Goal: Task Accomplishment & Management: Use online tool/utility

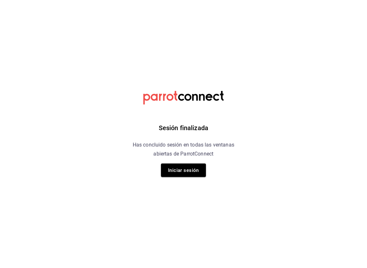
click at [180, 169] on button "Iniciar sesión" at bounding box center [183, 170] width 45 height 13
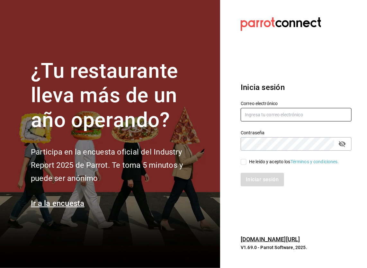
type input "[EMAIL_ADDRESS][PERSON_NAME][DOMAIN_NAME]"
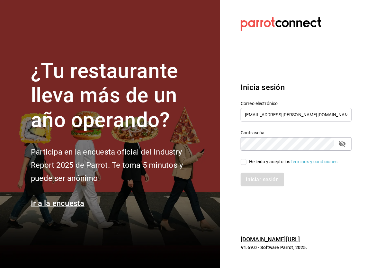
click at [245, 161] on input "He leído y acepto los Términos y condiciones." at bounding box center [244, 162] width 6 height 6
checkbox input "true"
click at [250, 178] on button "Iniciar sesión" at bounding box center [263, 179] width 44 height 13
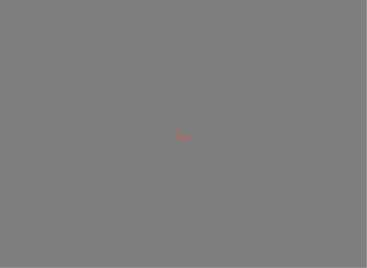
click at [272, 180] on div at bounding box center [183, 134] width 367 height 268
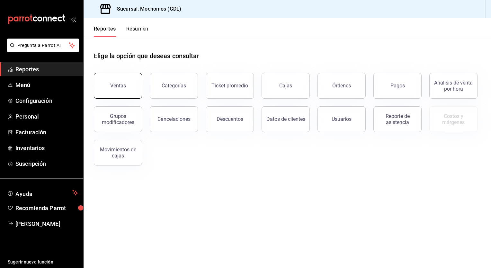
click at [109, 79] on button "Ventas" at bounding box center [118, 86] width 48 height 26
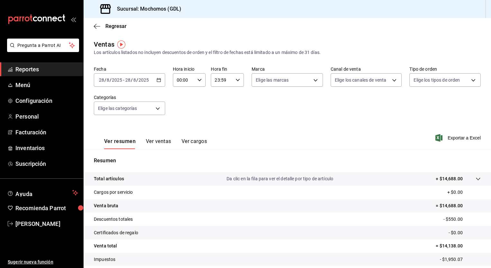
click at [156, 82] on icon "button" at bounding box center [158, 80] width 4 height 4
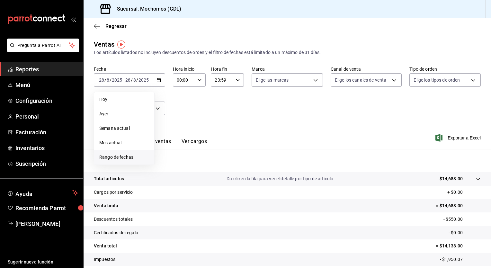
click at [113, 155] on span "Rango de fechas" at bounding box center [124, 157] width 50 height 7
click at [170, 182] on button "25" at bounding box center [167, 179] width 11 height 12
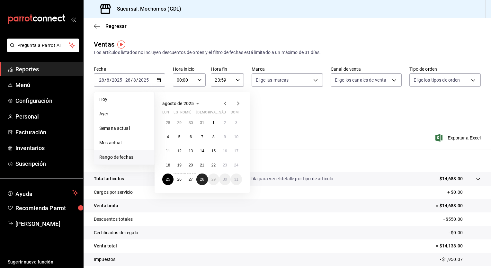
click at [204, 182] on button "28" at bounding box center [201, 179] width 11 height 12
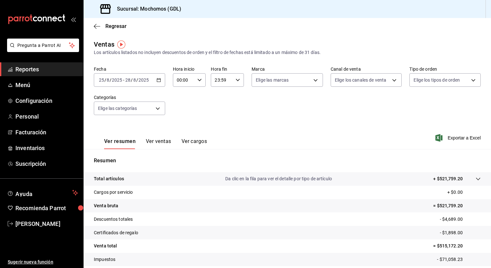
click at [198, 81] on icon "button" at bounding box center [199, 80] width 4 height 4
click at [179, 107] on span "05" at bounding box center [180, 107] width 6 height 5
type input "05:00"
click at [237, 79] on div at bounding box center [245, 134] width 491 height 268
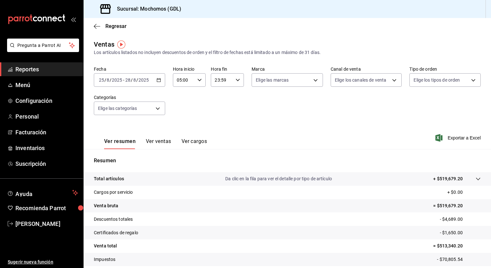
click at [237, 79] on \(Stroke\) "button" at bounding box center [238, 80] width 4 height 2
click at [216, 106] on span "05" at bounding box center [218, 107] width 6 height 5
click at [235, 100] on button "00" at bounding box center [234, 96] width 14 height 13
type input "05:00"
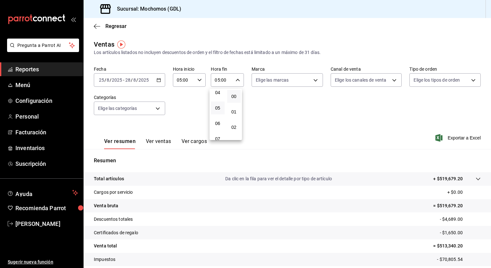
click at [314, 80] on div at bounding box center [245, 134] width 491 height 268
click at [314, 80] on body "Pregunta a Parrot AI Reportes Menú Configuración Personal Facturación Inventari…" at bounding box center [245, 134] width 491 height 268
click at [283, 107] on span "Ver todas" at bounding box center [277, 105] width 20 height 7
type input "36c25d4a-7cb0-456c-a434-e981d54830bc,9cac9703-0c5a-4d8b-addd-5b6b571d65b9"
checkbox input "true"
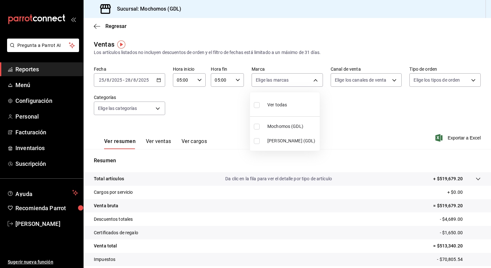
checkbox input "true"
click at [367, 79] on div at bounding box center [245, 134] width 491 height 268
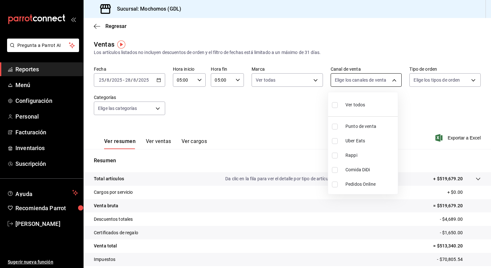
click at [367, 81] on body "Pregunta a Parrot AI Reportes Menú Configuración Personal Facturación Inventari…" at bounding box center [245, 134] width 491 height 268
click at [366, 113] on li "Ver todos" at bounding box center [363, 104] width 70 height 19
type input "PARROT,UBER_EATS,RAPPI,DIDI_FOOD,ONLINE"
checkbox input "true"
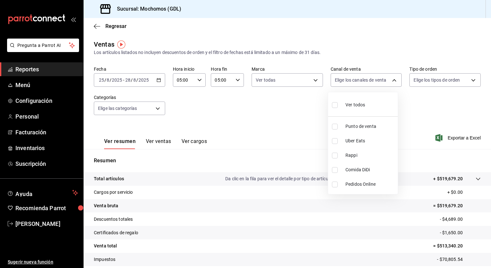
checkbox input "true"
click at [367, 82] on div at bounding box center [245, 134] width 491 height 268
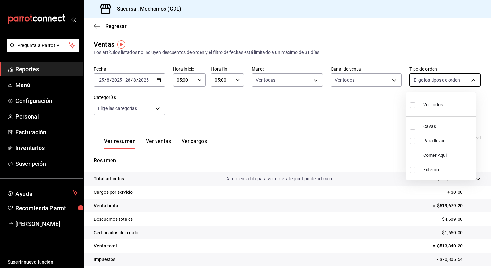
click at [367, 79] on body "Pregunta a Parrot AI Reportes Menú Configuración Personal Facturación Inventari…" at bounding box center [245, 134] width 491 height 268
click at [367, 103] on li "Ver todos" at bounding box center [441, 104] width 70 height 19
type input "c3d0baef-30c0-4718-9d76-caab43e27316,13c4cc4a-99d2-42c0-ba96-c3de8c08c13d,7b791…"
checkbox input "true"
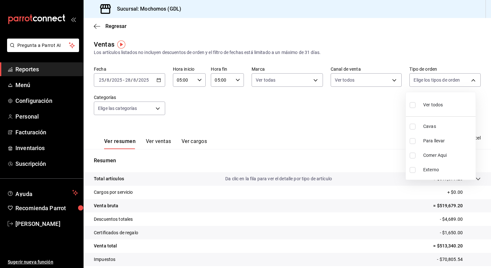
checkbox input "true"
click at [155, 110] on div at bounding box center [245, 134] width 491 height 268
click at [155, 110] on body "Pregunta a Parrot AI Reportes Menú Configuración Personal Facturación Inventari…" at bounding box center [245, 134] width 491 height 268
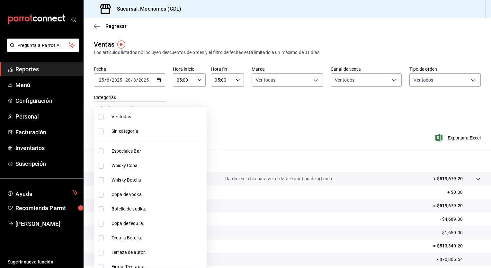
click at [150, 115] on span "Ver todas" at bounding box center [157, 116] width 93 height 7
type input "c0db8a99-aef8-4e9c-862d-72763fc5d605,0e6da5ad-e1ed-4623-8a7f-4db137866549,4ba6e…"
checkbox input "true"
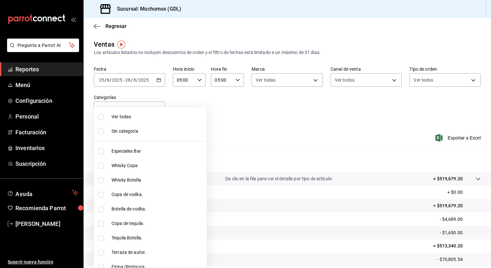
checkbox input "true"
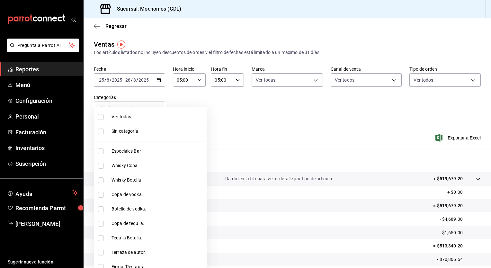
checkbox input "true"
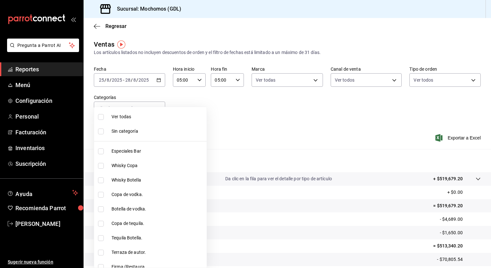
checkbox input "true"
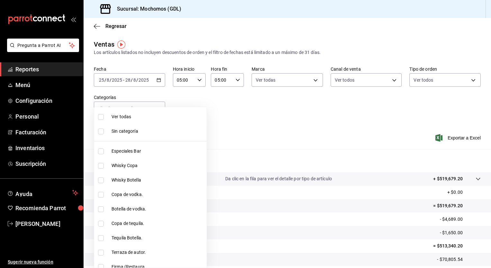
checkbox input "true"
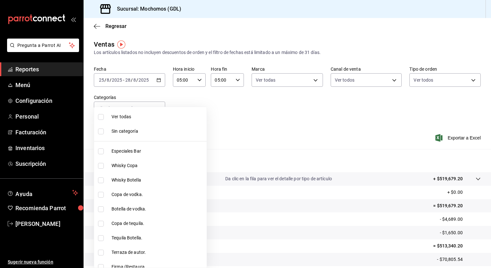
checkbox input "true"
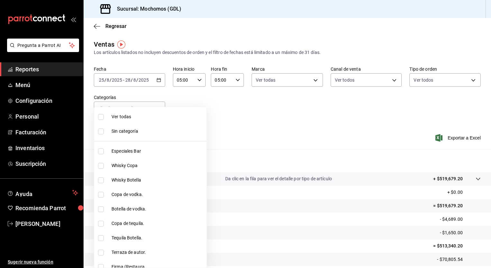
checkbox input "true"
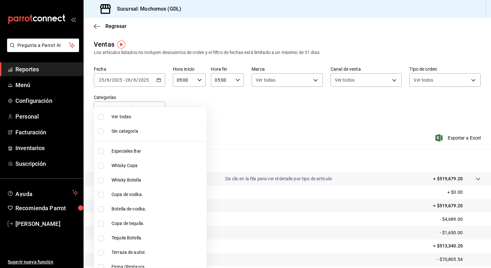
checkbox input "true"
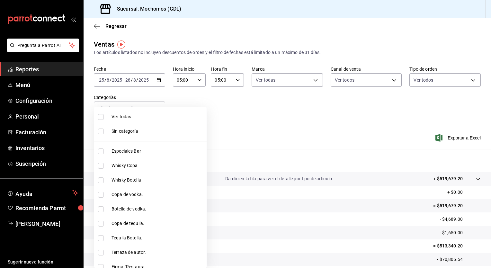
checkbox input "true"
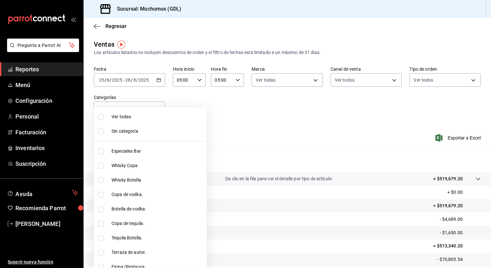
checkbox input "true"
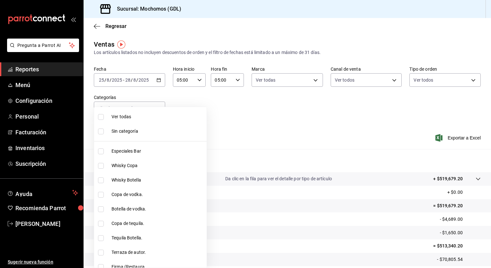
checkbox input "true"
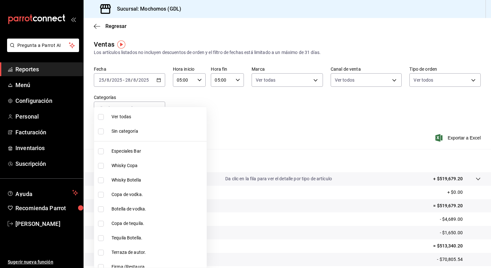
checkbox input "true"
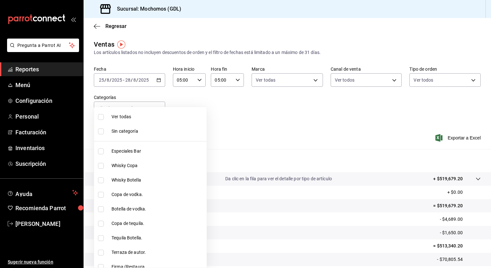
checkbox input "true"
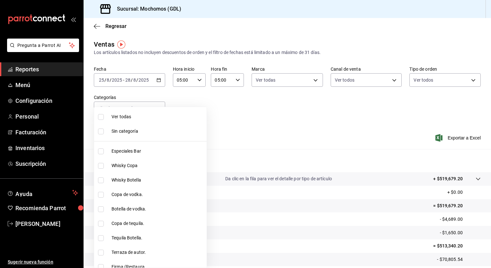
checkbox input "true"
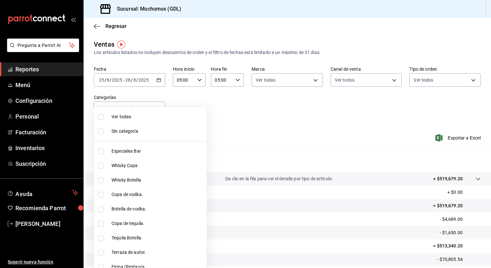
checkbox input "true"
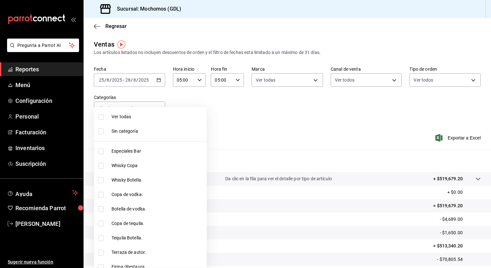
checkbox input "true"
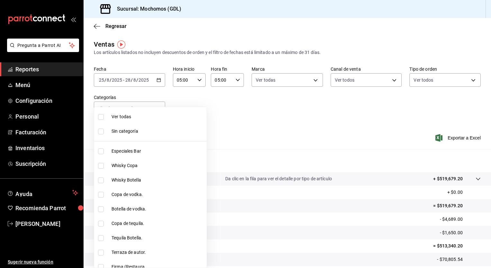
checkbox input "true"
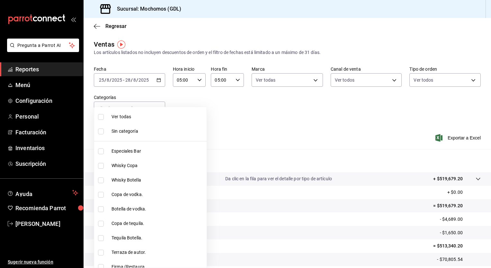
checkbox input "true"
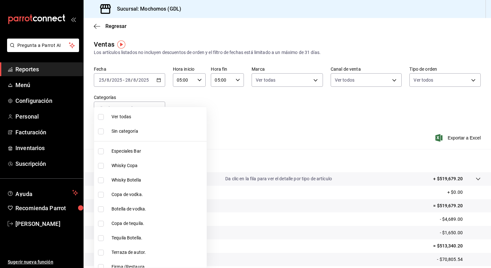
checkbox input "true"
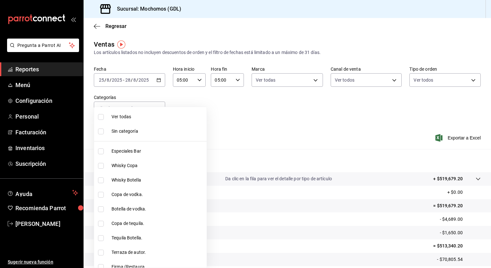
checkbox input "true"
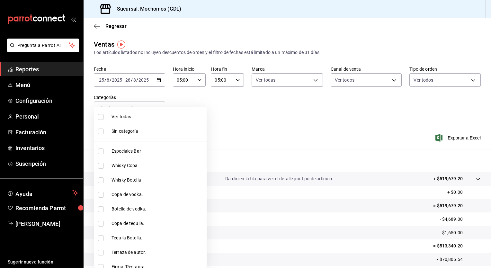
checkbox input "true"
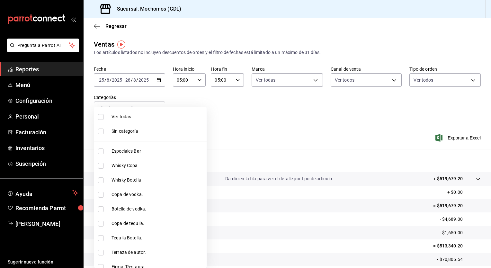
checkbox input "true"
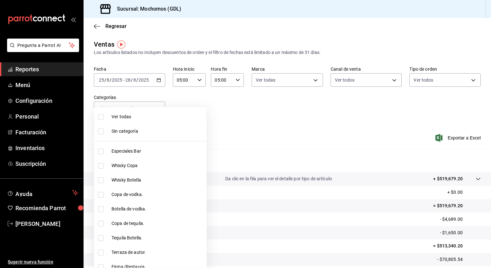
checkbox input "true"
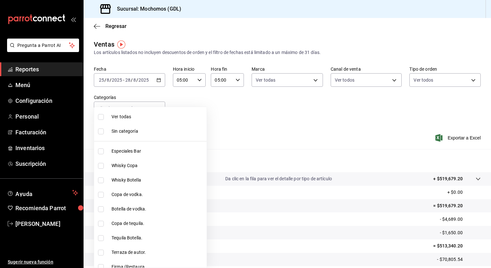
checkbox input "true"
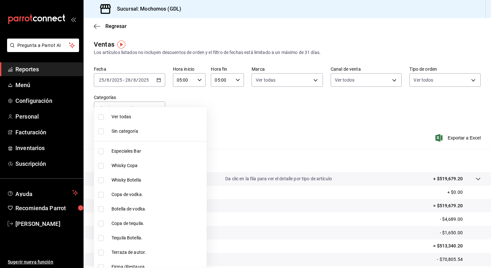
checkbox input "true"
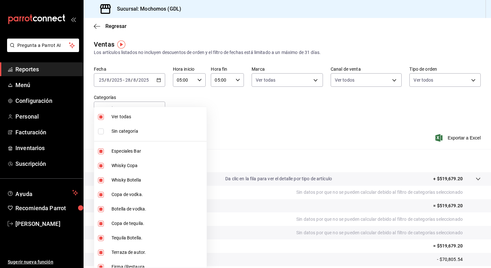
click at [367, 138] on div at bounding box center [245, 134] width 491 height 268
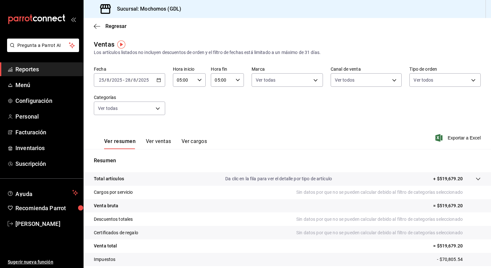
click at [367, 138] on font "Exportar a Excel" at bounding box center [463, 137] width 33 height 5
